Goal: Check status: Check status

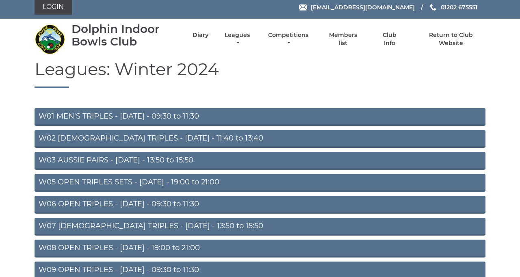
scroll to position [4, 0]
click at [209, 39] on link "Diary" at bounding box center [201, 35] width 16 height 8
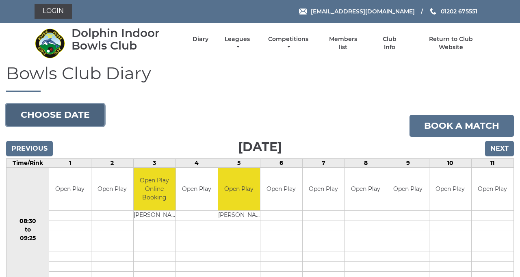
click at [91, 126] on button "Choose date" at bounding box center [55, 115] width 98 height 22
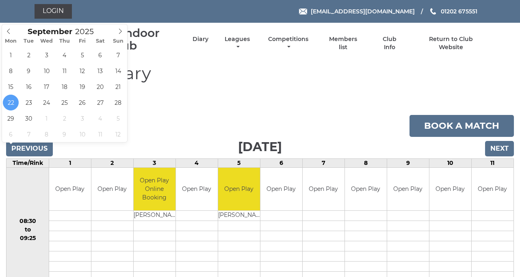
type input "[DATE]"
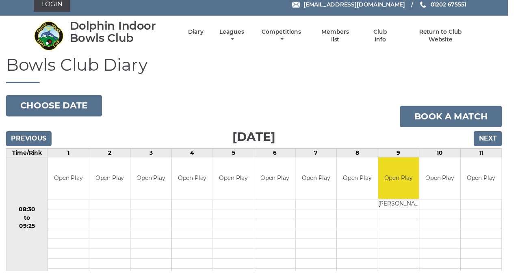
scroll to position [9, 0]
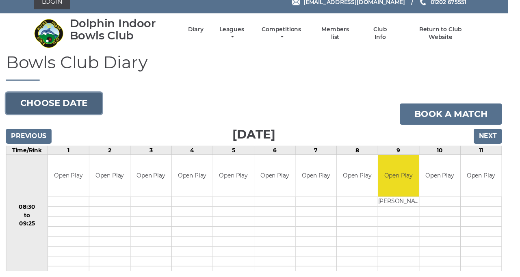
click at [85, 117] on button "Choose date" at bounding box center [55, 106] width 98 height 22
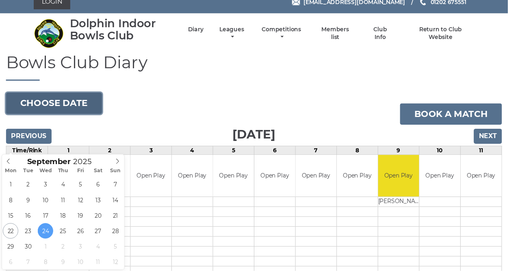
type input "2025-09-25"
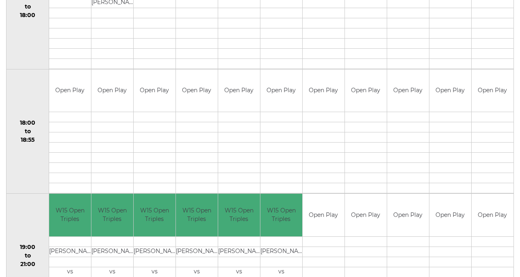
scroll to position [722, 0]
